Goal: Communication & Community: Answer question/provide support

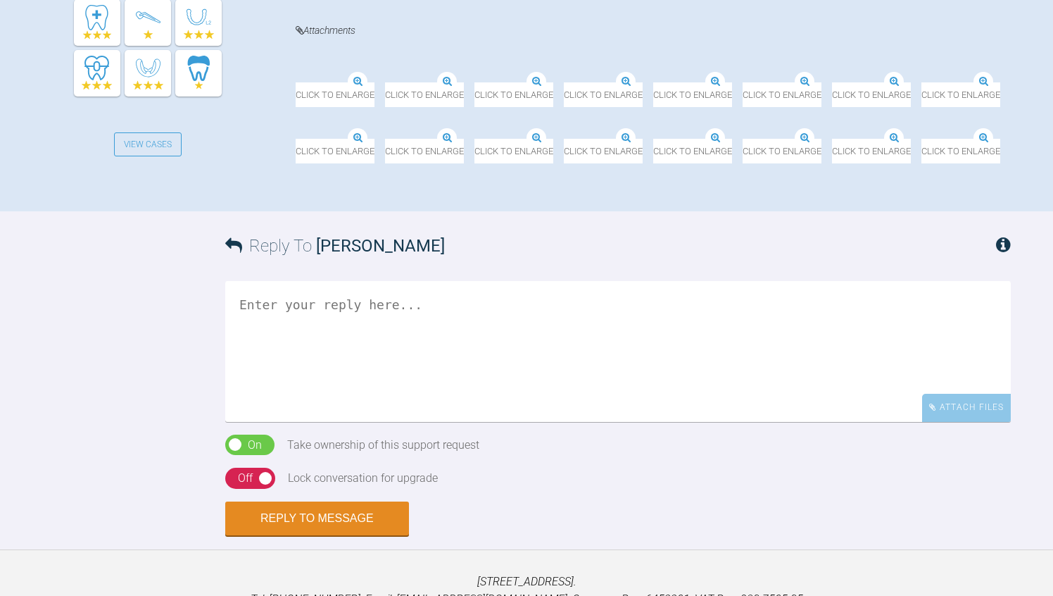
scroll to position [591, 0]
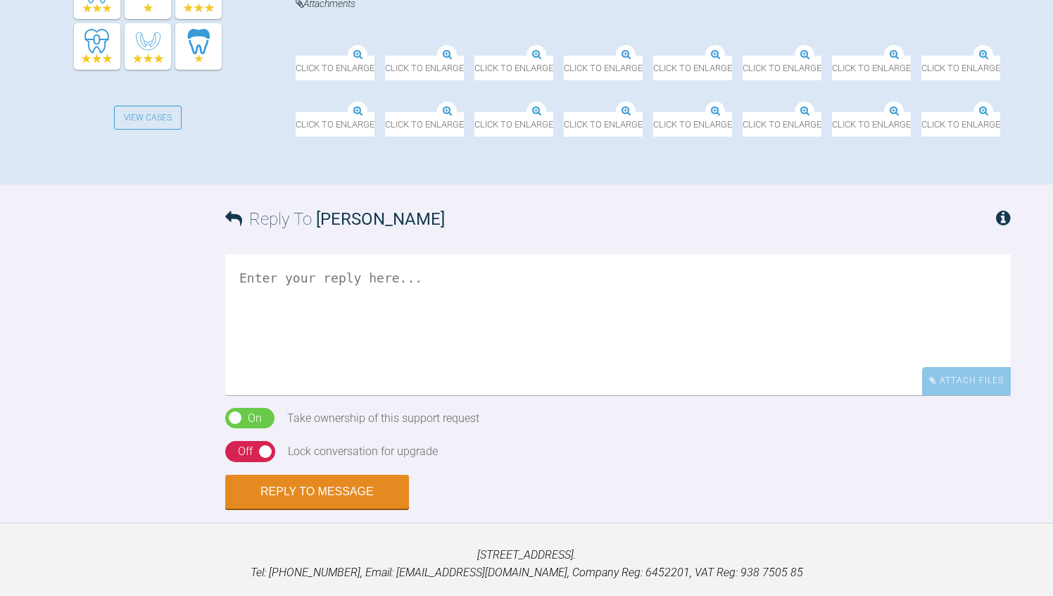
click at [564, 113] on img at bounding box center [564, 113] width 0 height 0
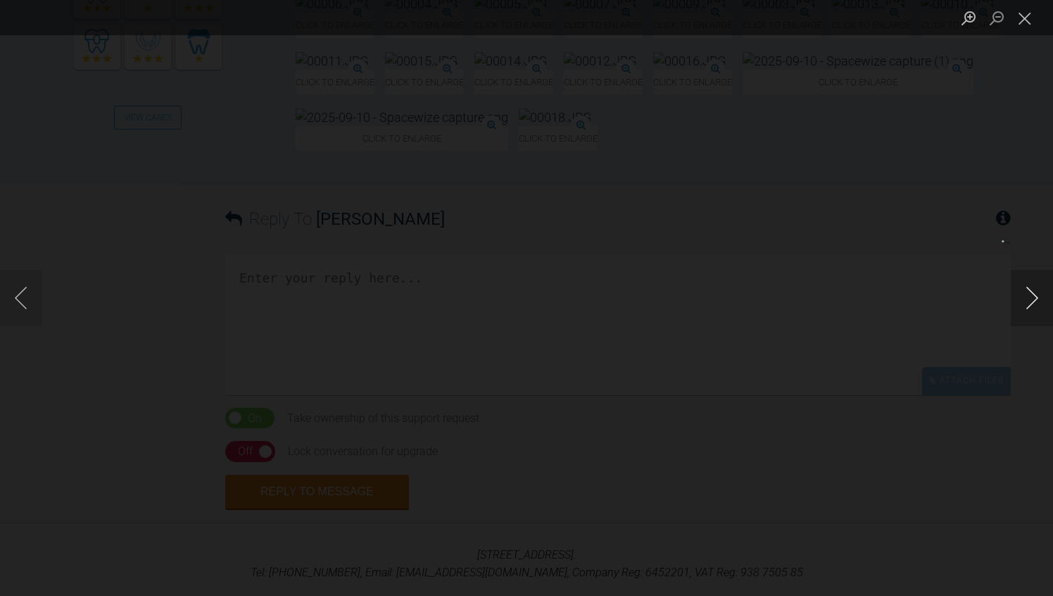
click at [1037, 297] on button "Next image" at bounding box center [1032, 298] width 42 height 56
click at [1032, 20] on button "Close lightbox" at bounding box center [1025, 18] width 28 height 25
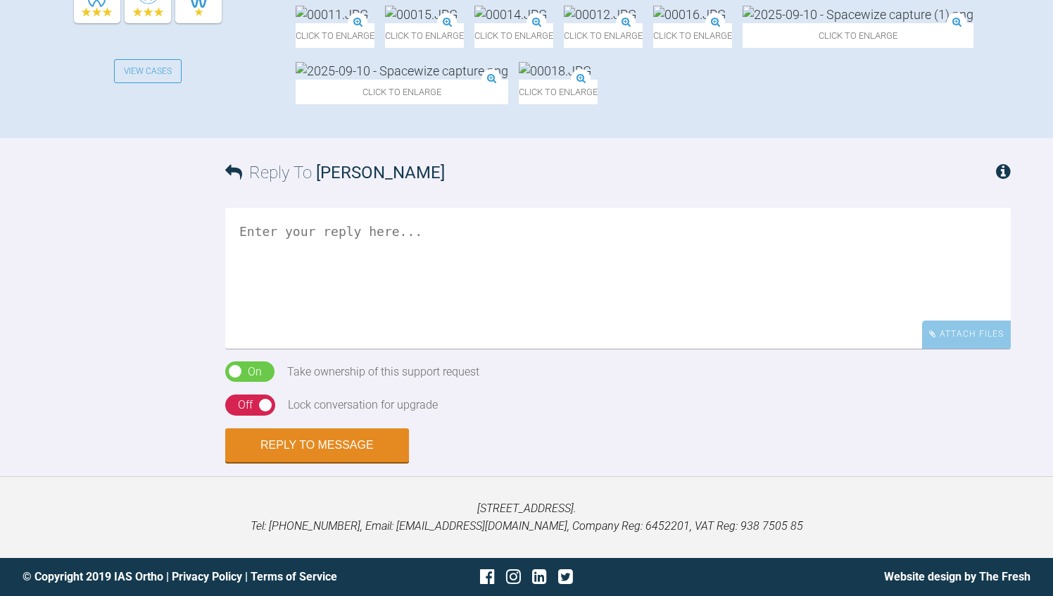
scroll to position [704, 0]
click at [743, 23] on img at bounding box center [858, 15] width 231 height 18
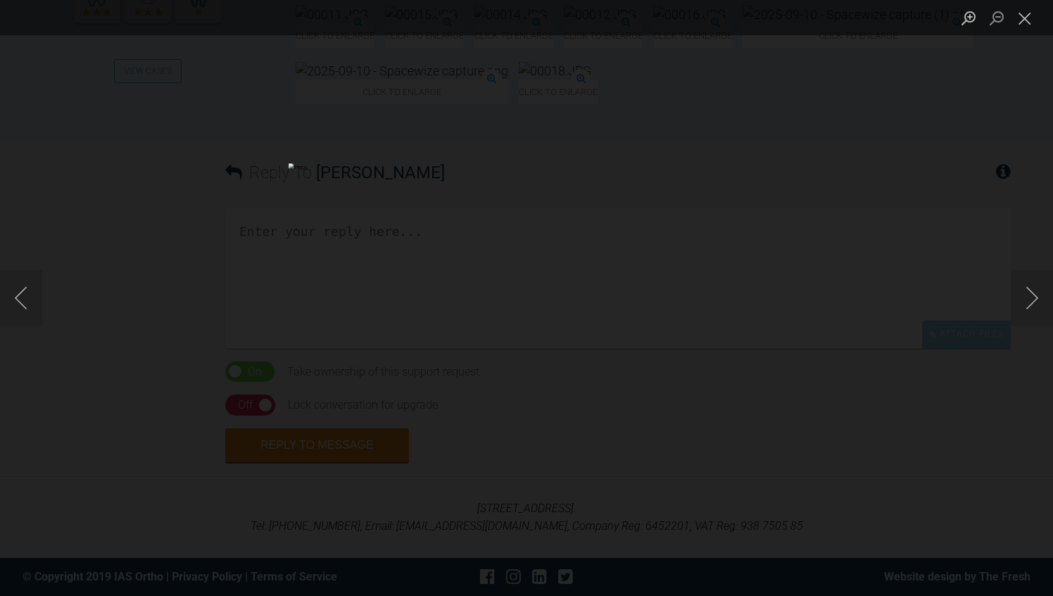
click at [542, 317] on img "Lightbox" at bounding box center [527, 297] width 476 height 269
click at [1022, 6] on button "Close lightbox" at bounding box center [1025, 18] width 28 height 25
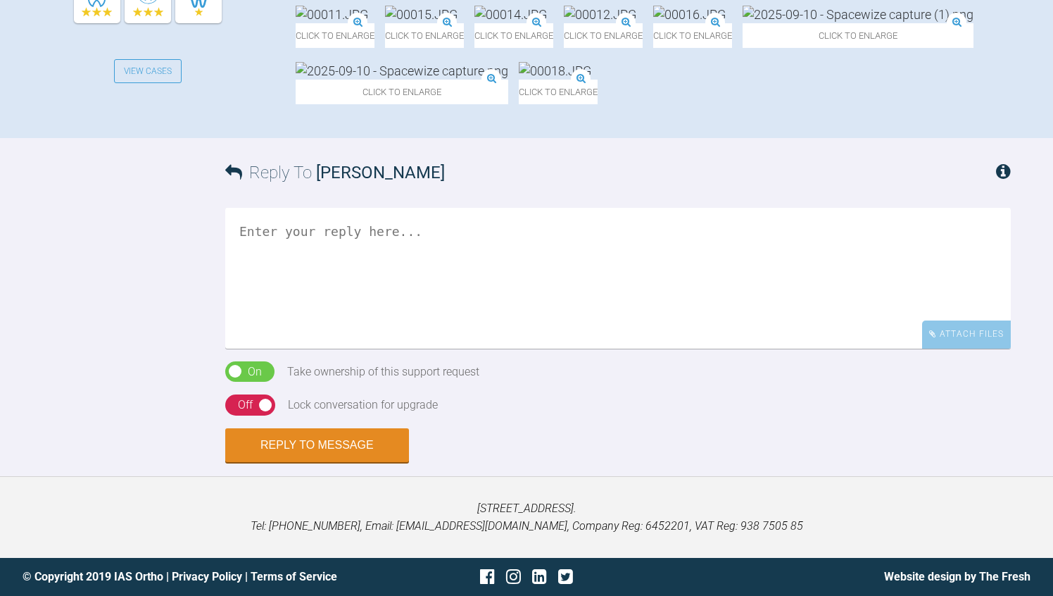
click at [253, 349] on textarea at bounding box center [618, 278] width 786 height 141
type textarea "whats the lower biotype like?"
click at [134, 462] on div "Reply To [PERSON_NAME] whats the lower biotype like? Attach Files Drag and drop…" at bounding box center [526, 300] width 1053 height 324
click at [245, 414] on div "Off" at bounding box center [245, 405] width 15 height 18
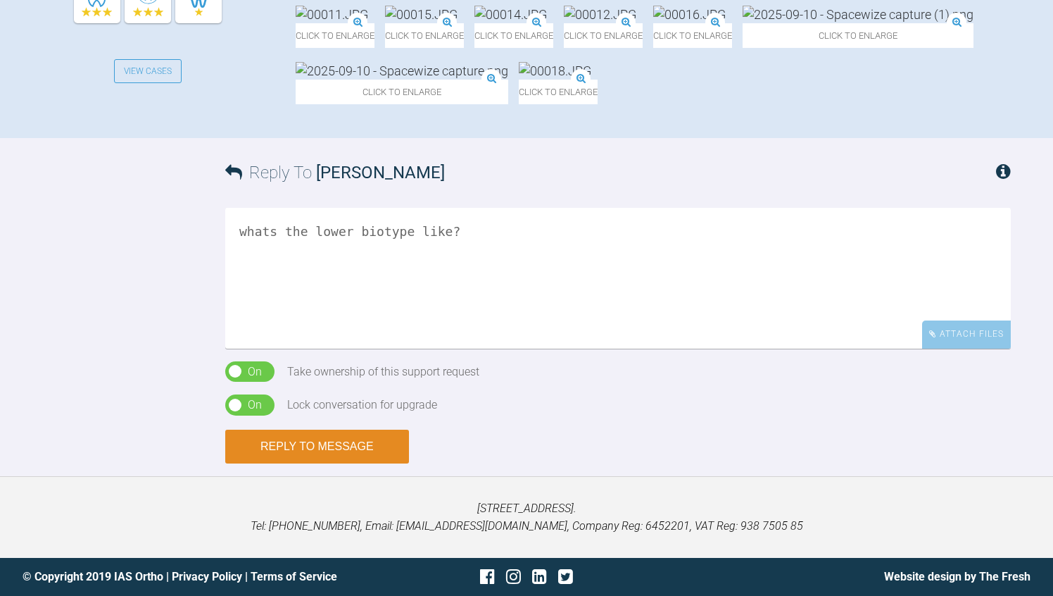
click at [256, 463] on button "Reply to Message" at bounding box center [317, 447] width 184 height 34
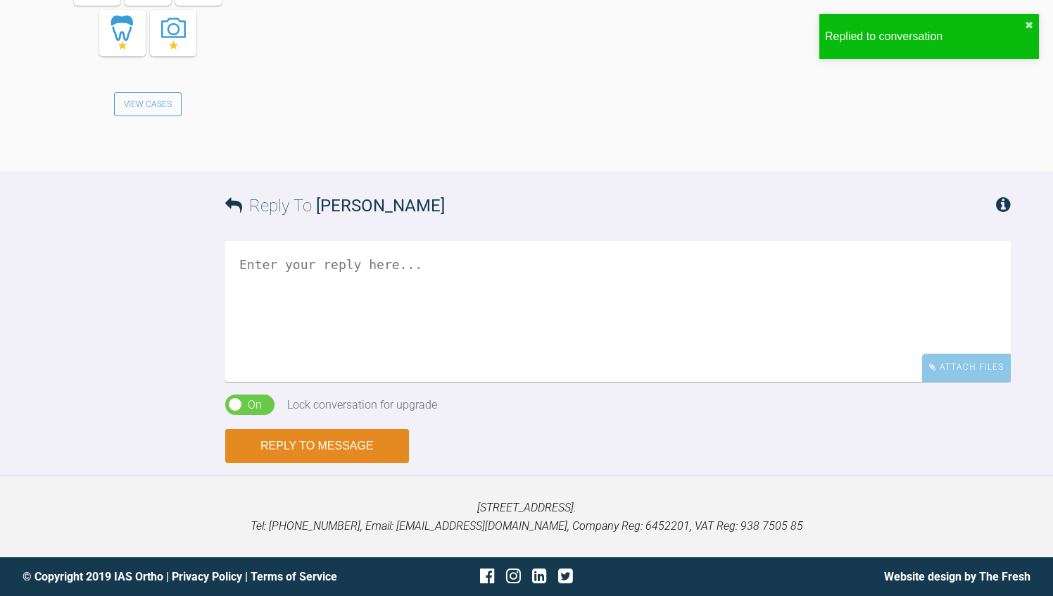
scroll to position [1380, 0]
